Goal: Check status: Check status

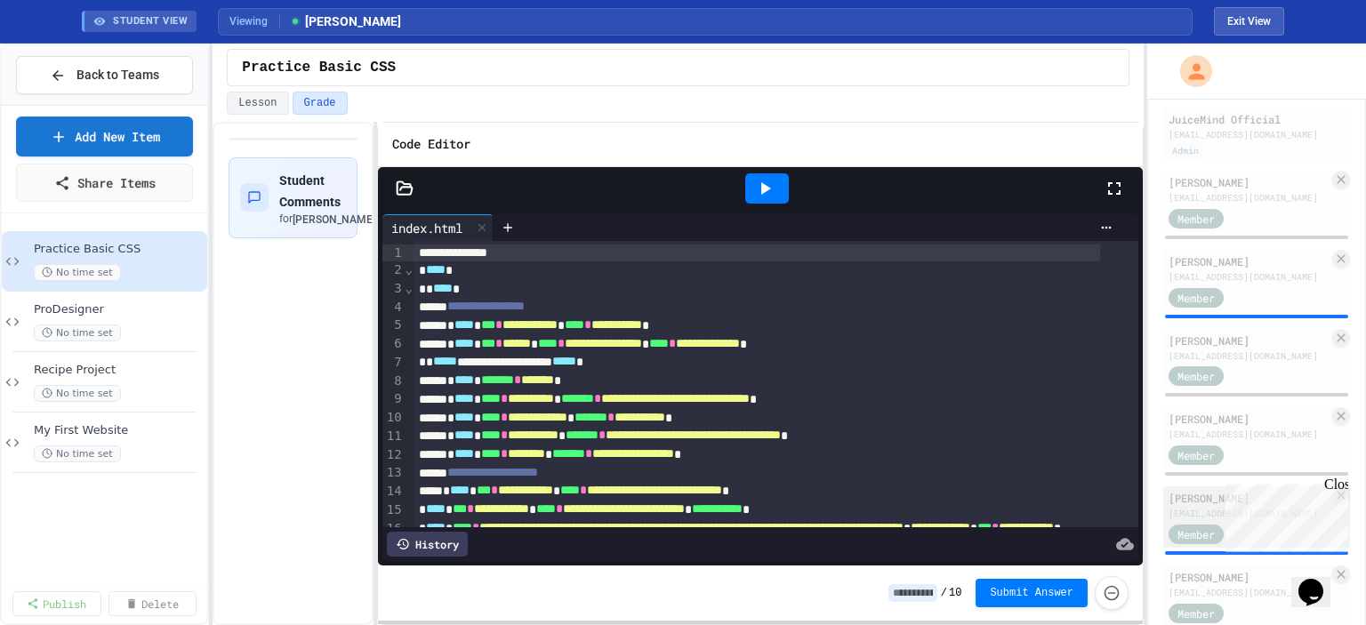
scroll to position [445, 0]
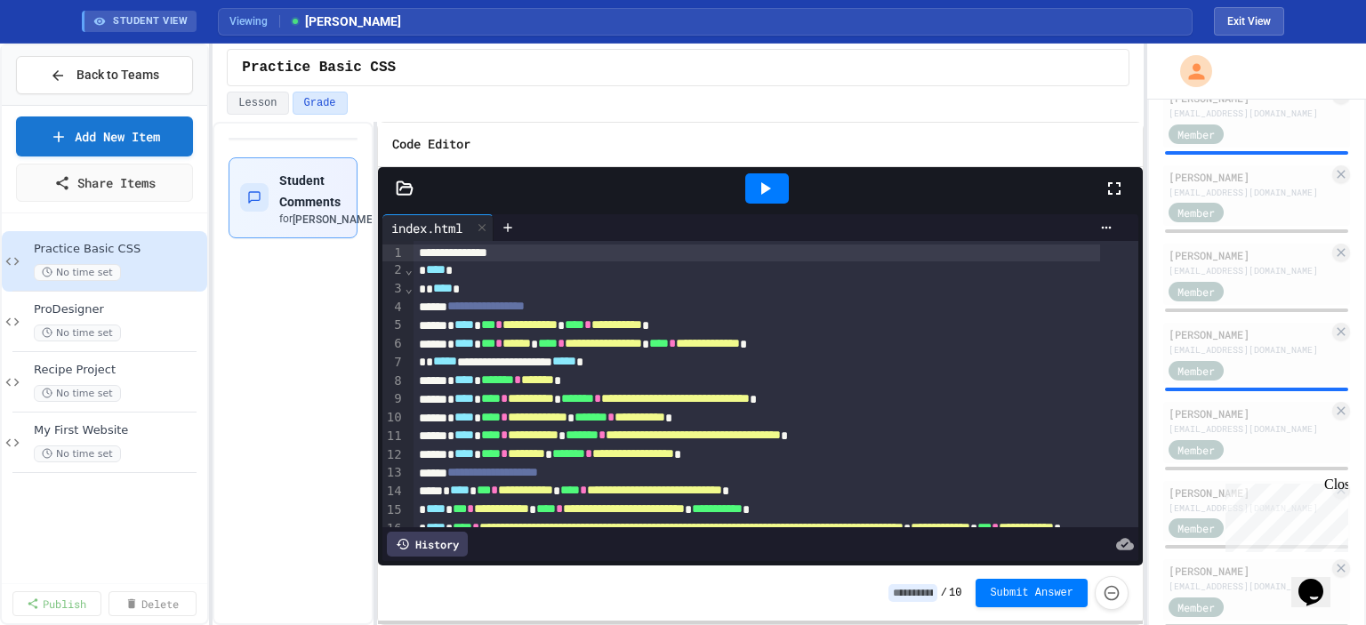
click at [380, 203] on icon "button" at bounding box center [390, 197] width 21 height 21
click at [139, 74] on span "Back to Teams" at bounding box center [117, 75] width 83 height 19
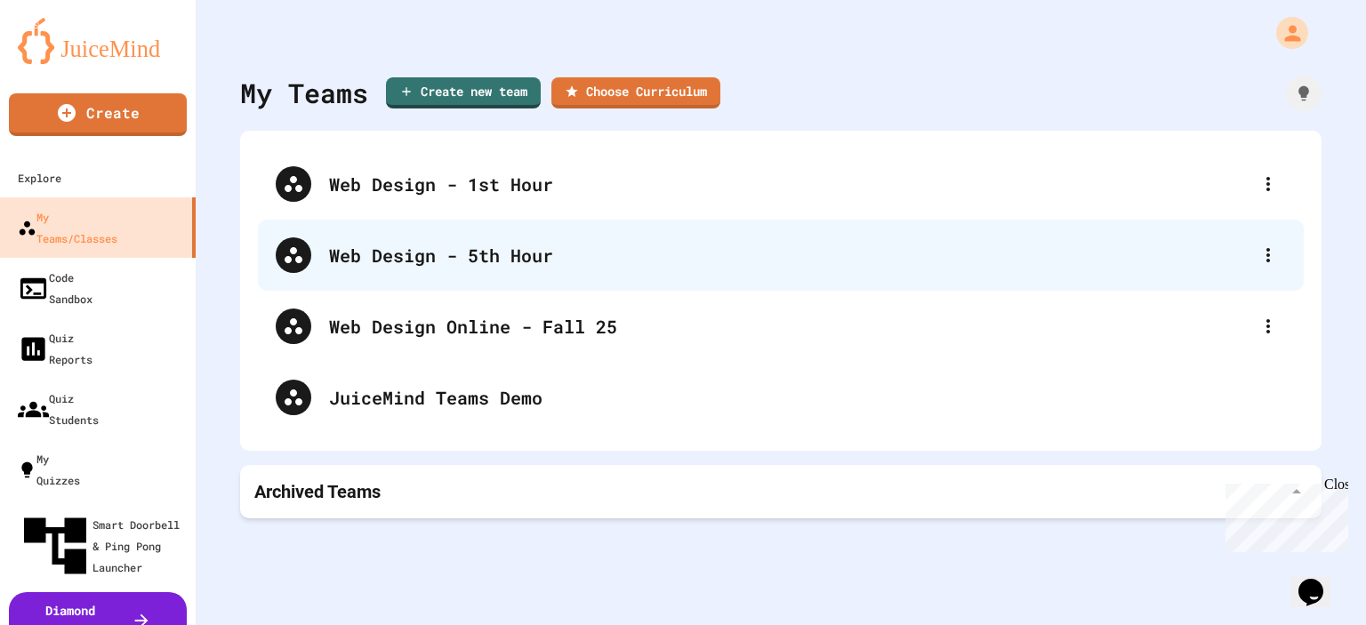
click at [486, 278] on div "Web Design - 5th Hour" at bounding box center [781, 255] width 1046 height 71
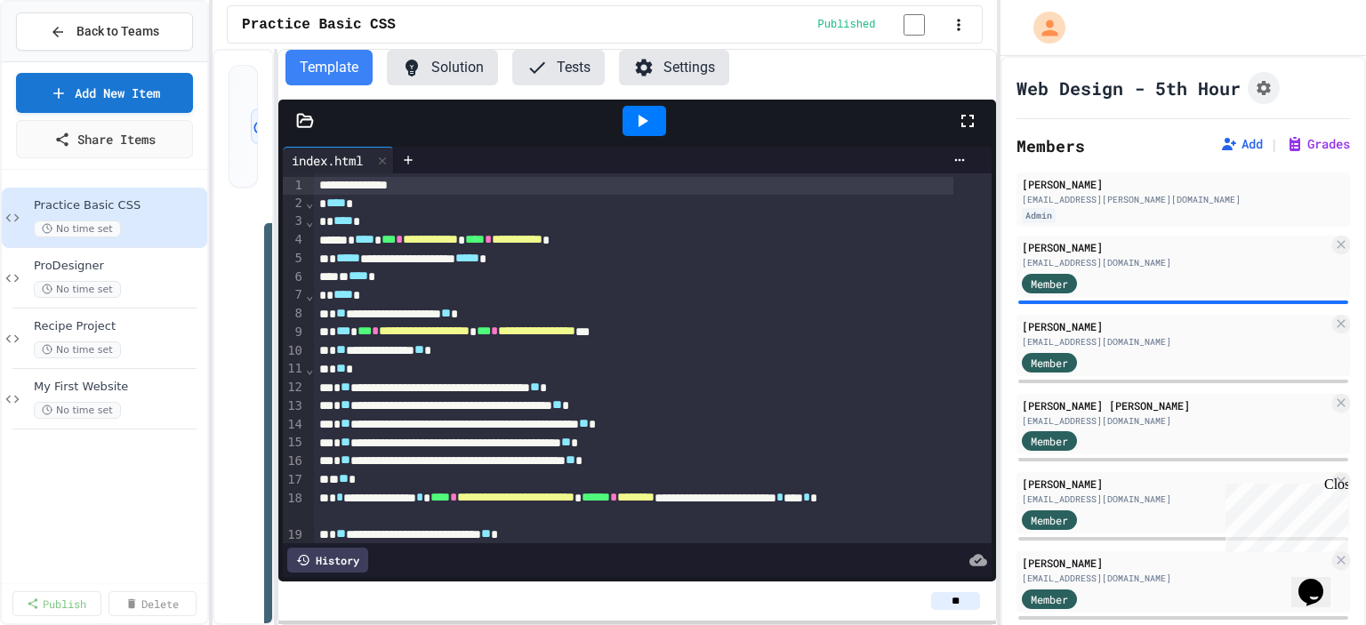
click at [650, 126] on icon at bounding box center [641, 120] width 21 height 21
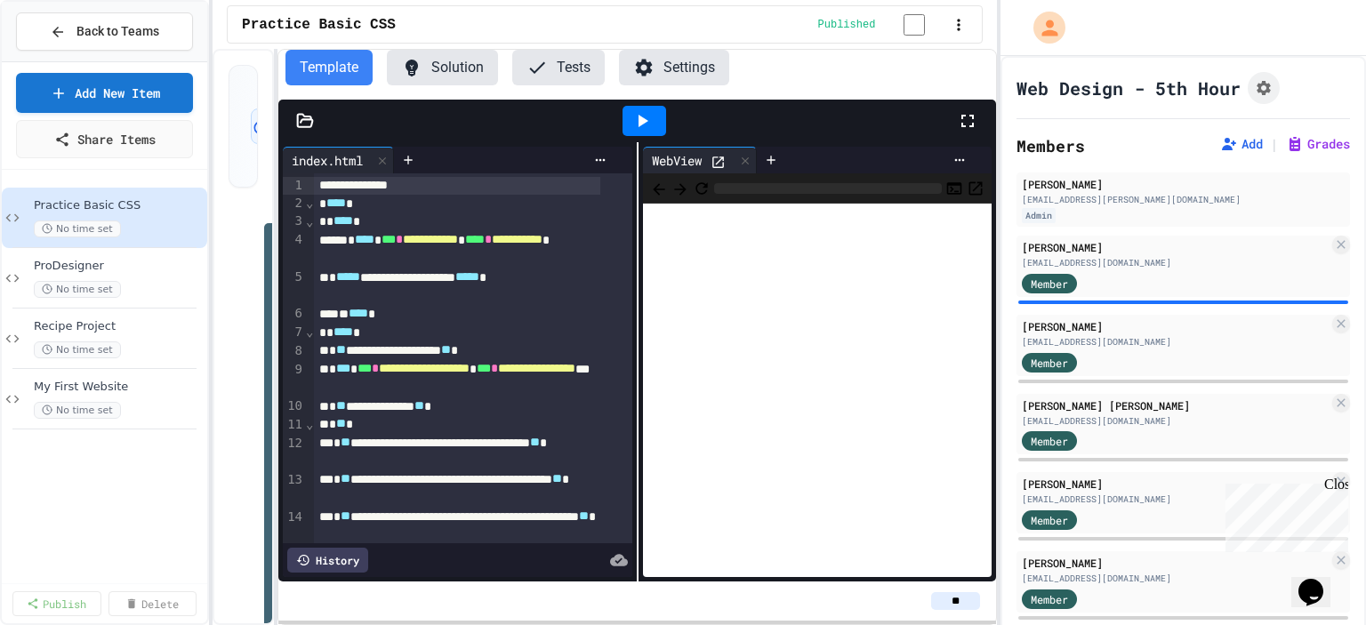
click at [712, 168] on icon at bounding box center [718, 163] width 12 height 12
